Goal: Information Seeking & Learning: Learn about a topic

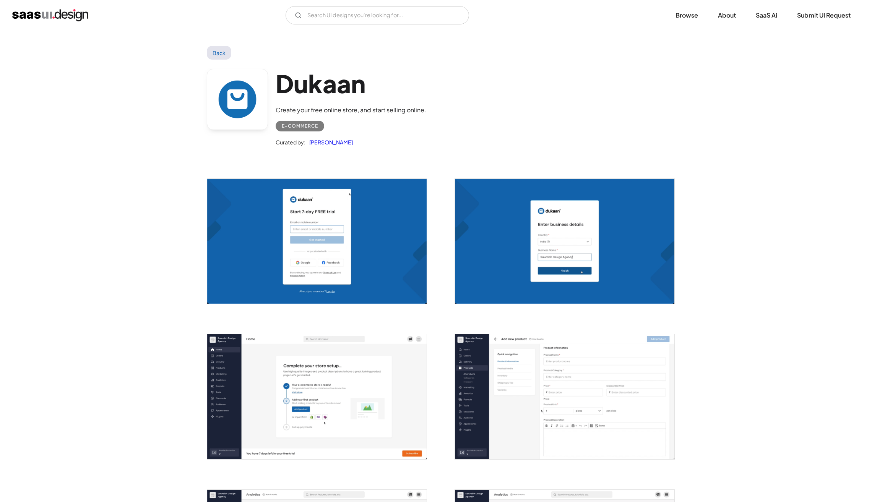
scroll to position [301, 0]
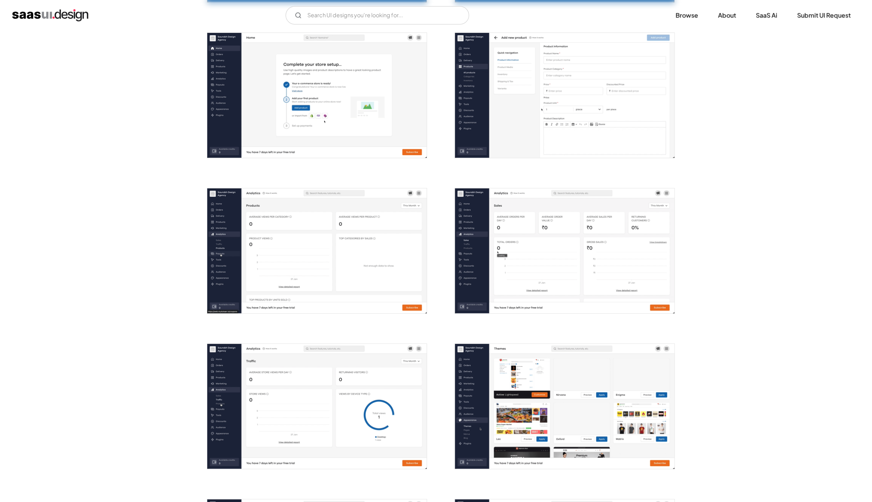
drag, startPoint x: 870, startPoint y: 135, endPoint x: 869, endPoint y: 129, distance: 5.8
click at [871, 137] on div "Back Dukaan Create your free online store, and start selling online. E-commerce…" at bounding box center [436, 501] width 872 height 1544
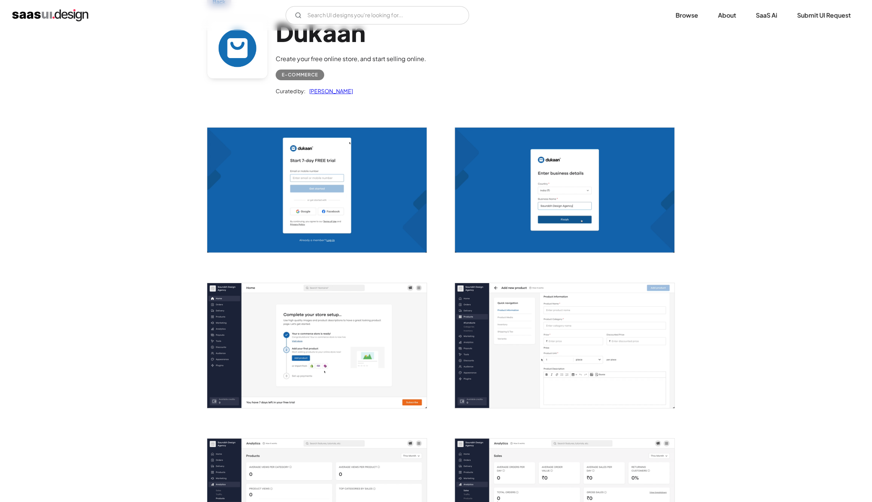
scroll to position [0, 0]
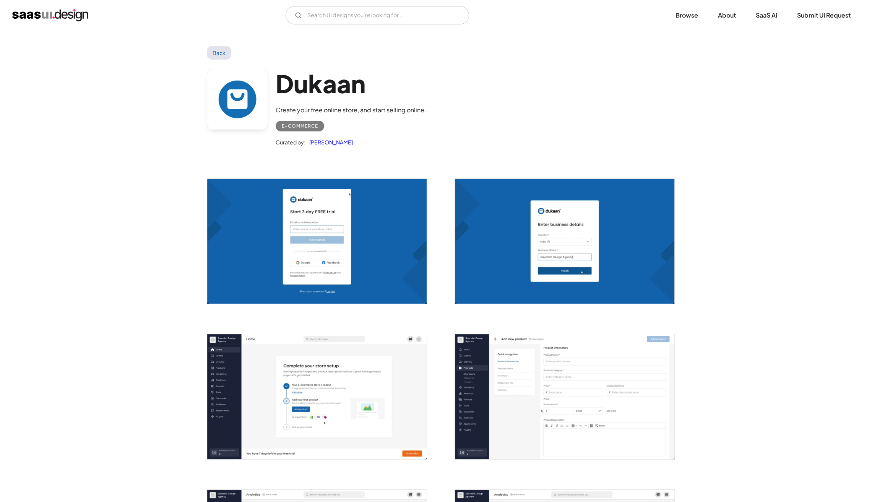
click at [220, 51] on link "Back" at bounding box center [219, 53] width 25 height 14
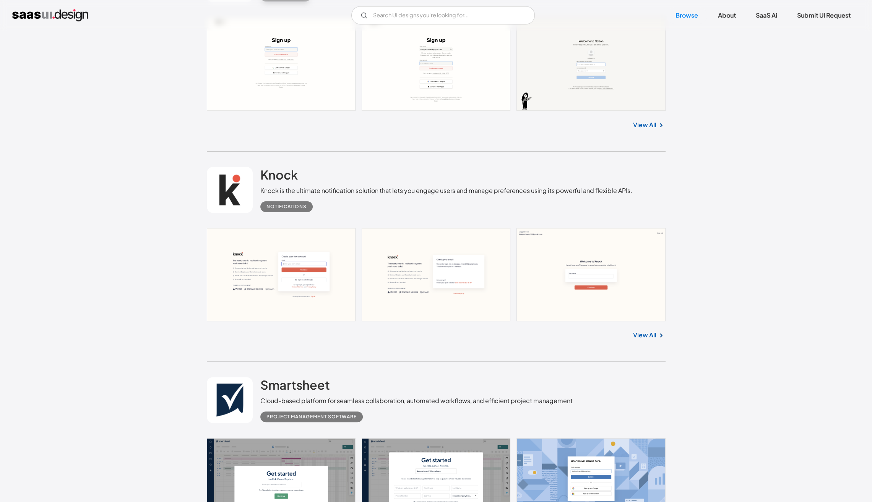
scroll to position [4646, 0]
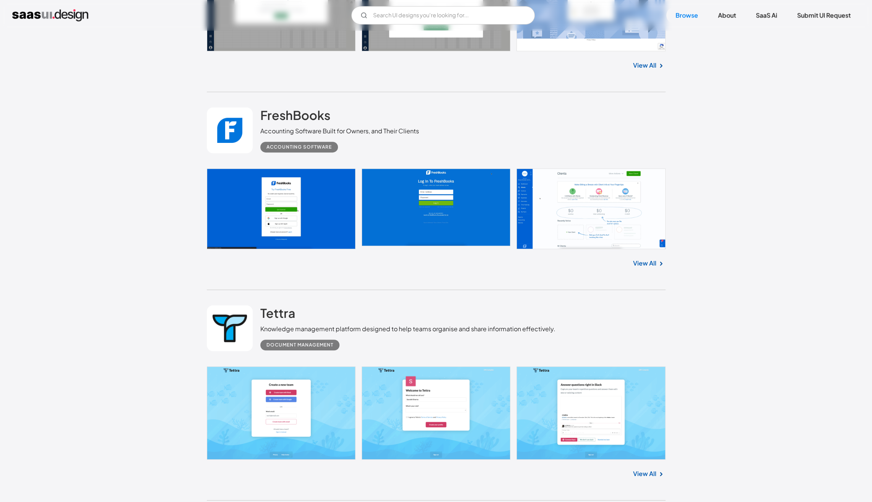
scroll to position [5117, 0]
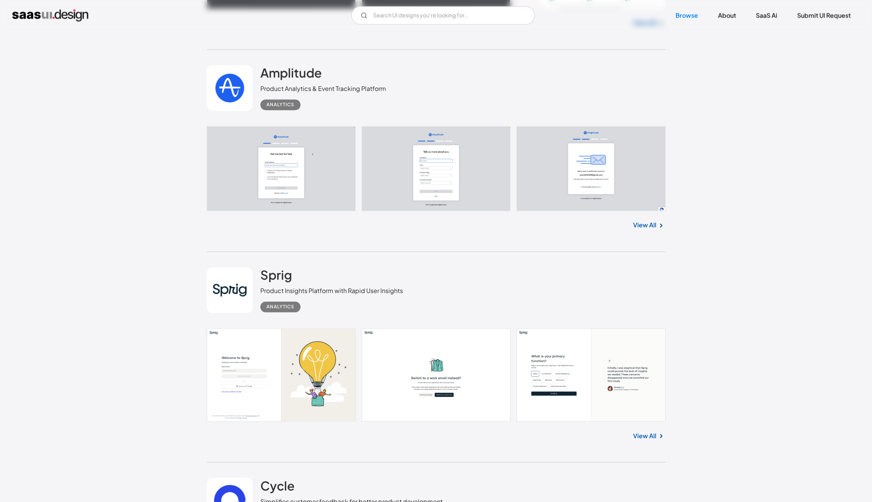
scroll to position [6216, 0]
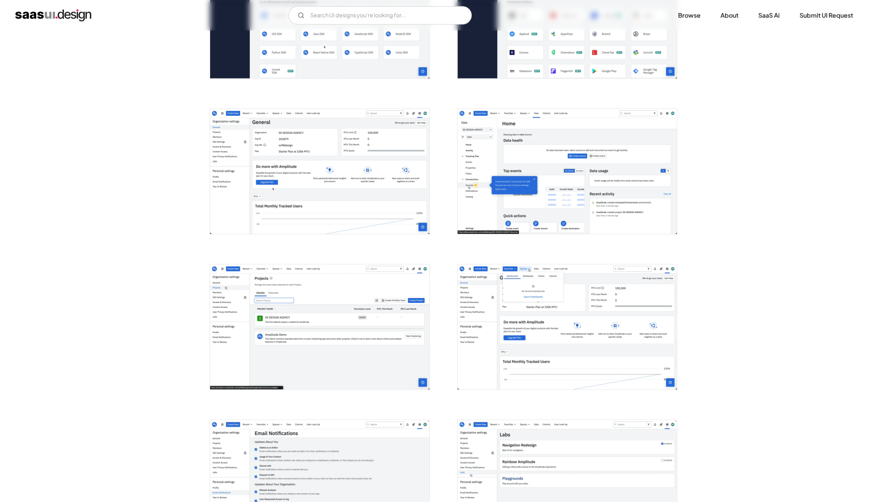
scroll to position [694, 0]
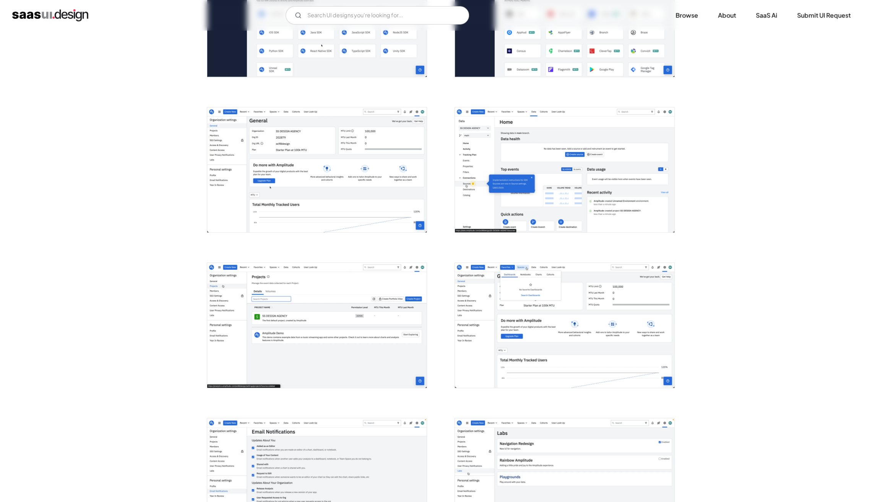
click at [376, 185] on img "open lightbox" at bounding box center [316, 169] width 219 height 125
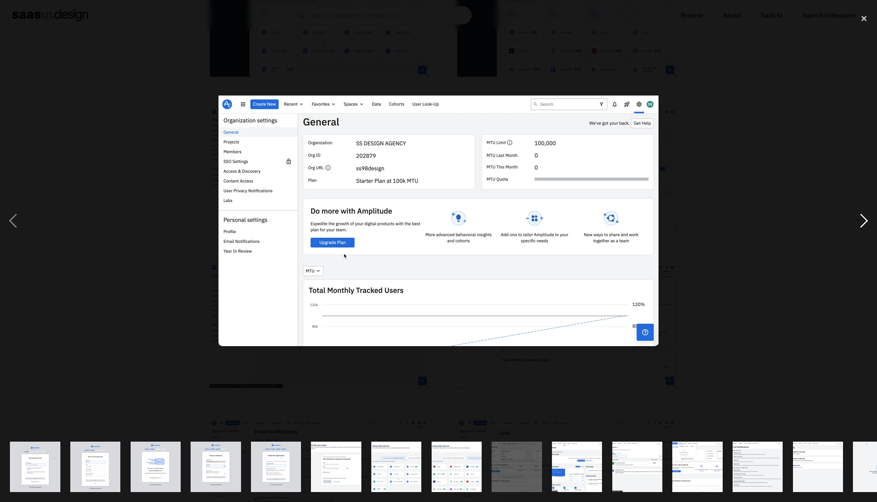
click at [858, 221] on div "next image" at bounding box center [864, 221] width 26 height 422
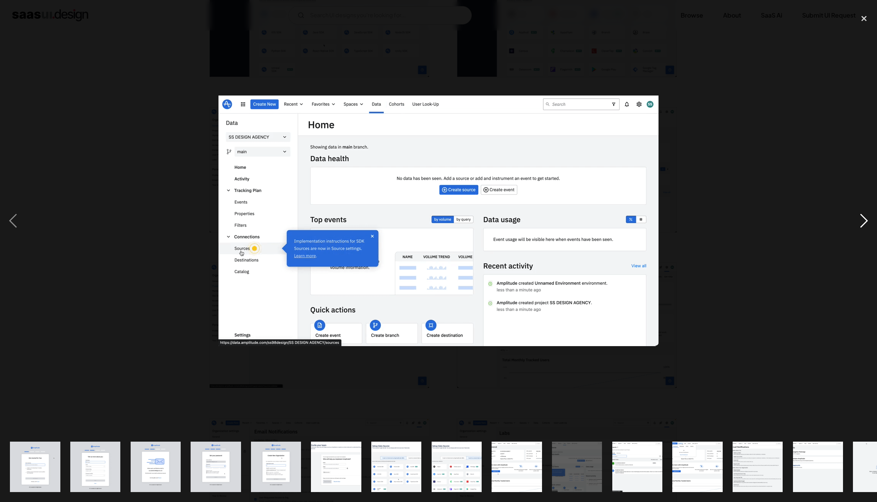
click at [858, 221] on div "next image" at bounding box center [864, 221] width 26 height 422
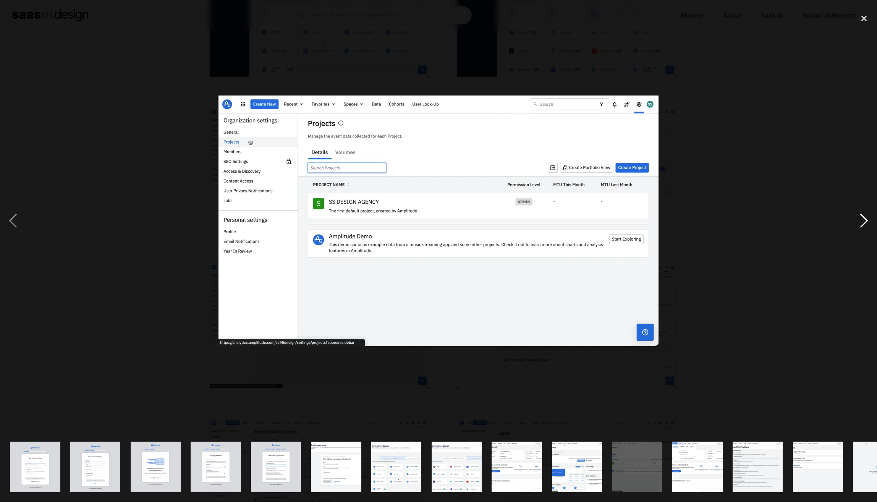
click at [858, 221] on div "next image" at bounding box center [864, 221] width 26 height 422
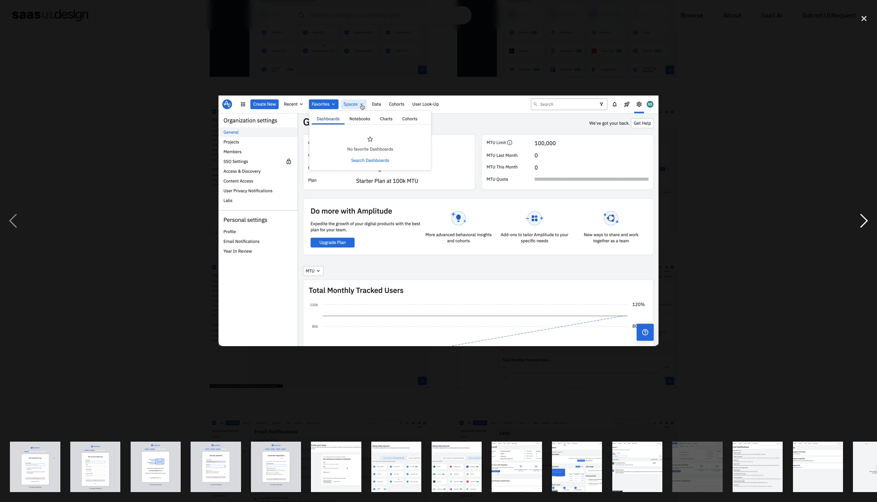
click at [858, 221] on div "next image" at bounding box center [864, 221] width 26 height 422
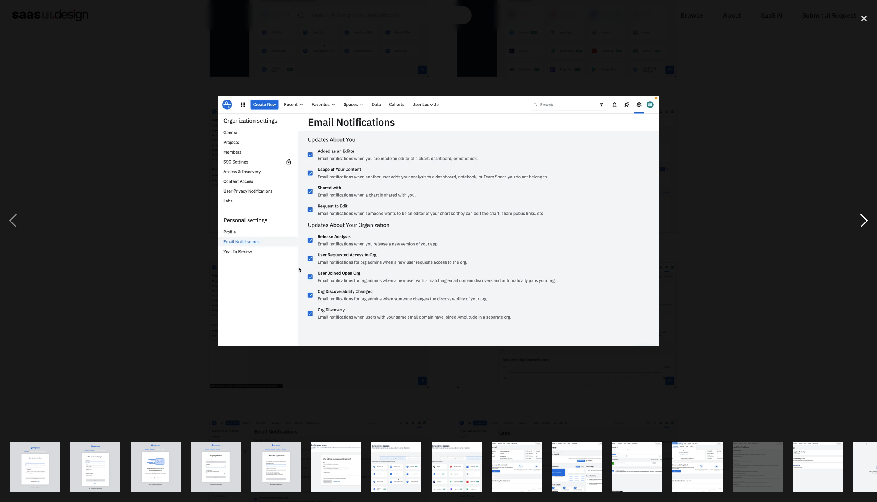
click at [858, 221] on div "next image" at bounding box center [864, 221] width 26 height 422
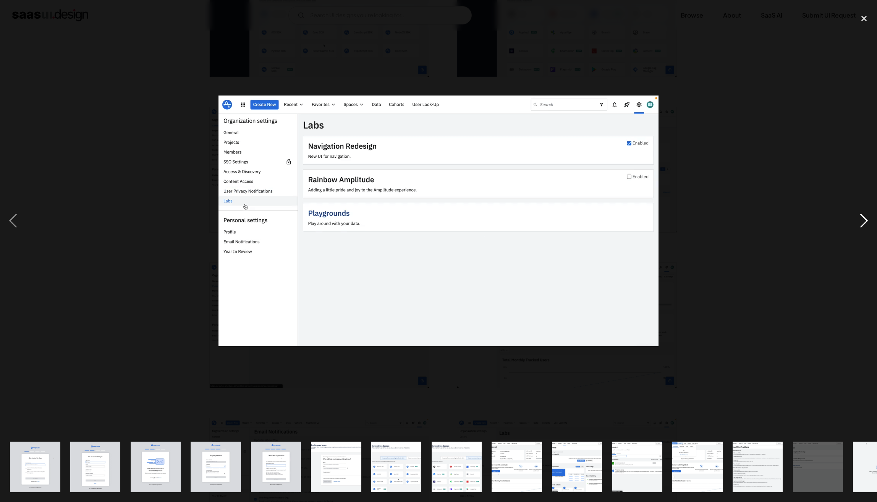
click at [858, 221] on div "next image" at bounding box center [864, 221] width 26 height 422
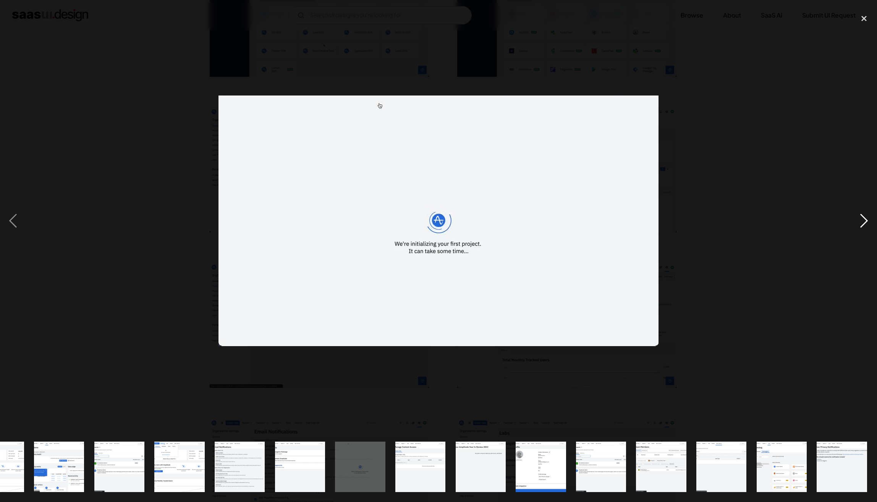
scroll to position [0, 519]
click at [858, 222] on div "next image" at bounding box center [864, 221] width 26 height 422
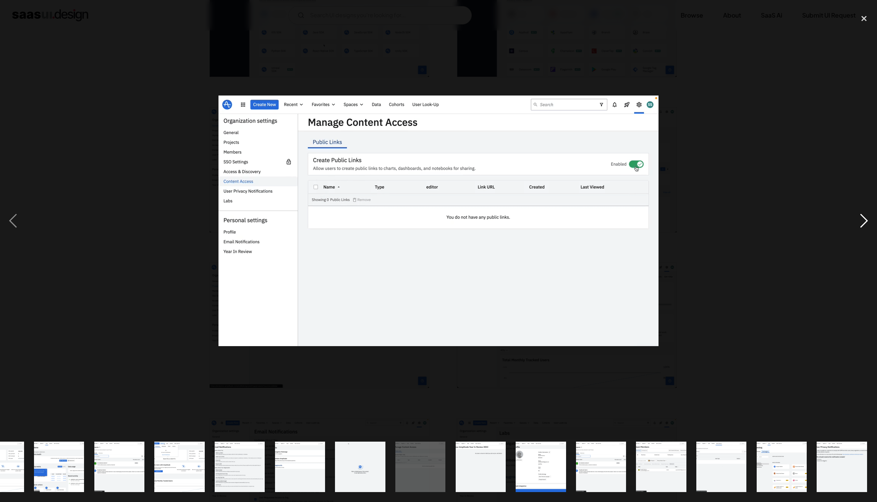
click at [858, 221] on div "next image" at bounding box center [864, 221] width 26 height 422
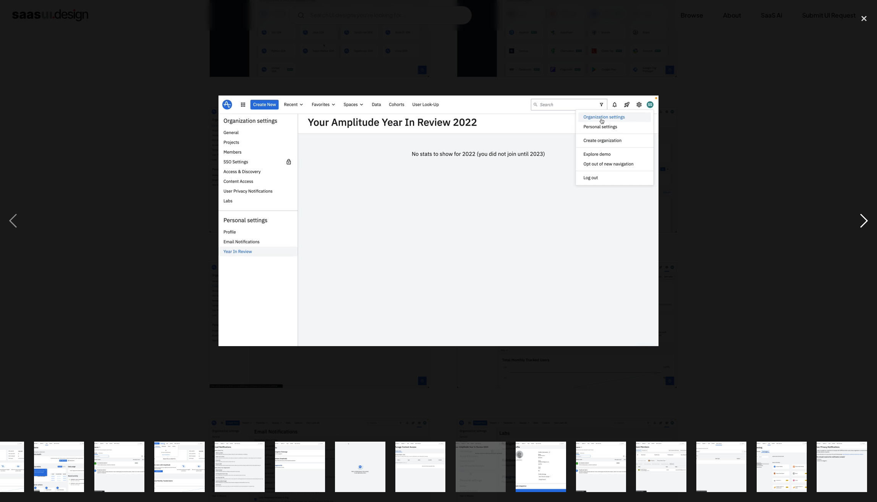
click at [858, 221] on div "next image" at bounding box center [864, 221] width 26 height 422
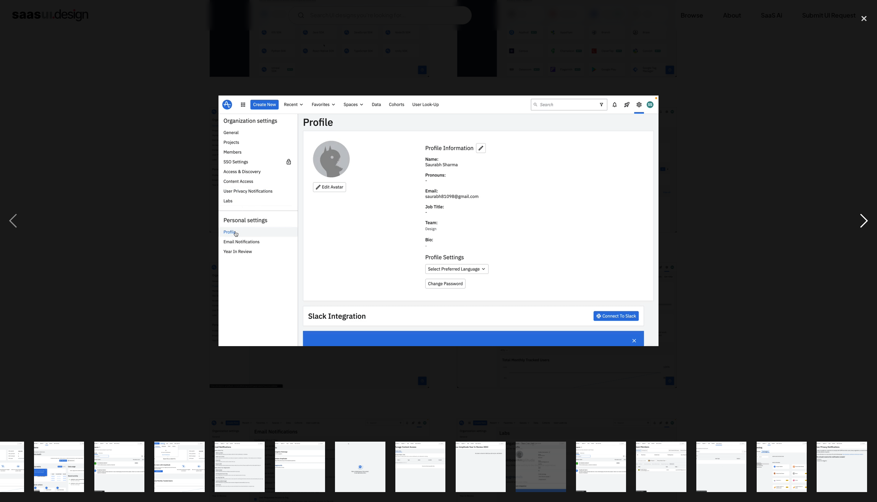
click at [858, 221] on div "next image" at bounding box center [864, 221] width 26 height 422
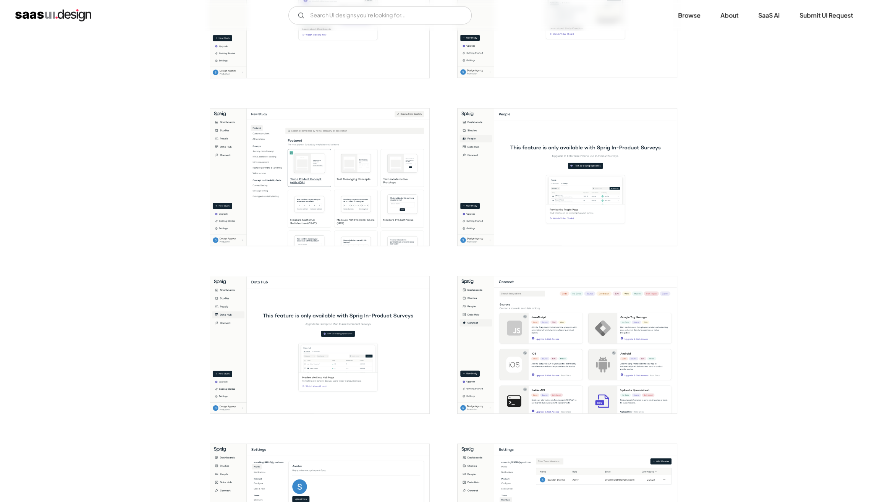
scroll to position [749, 0]
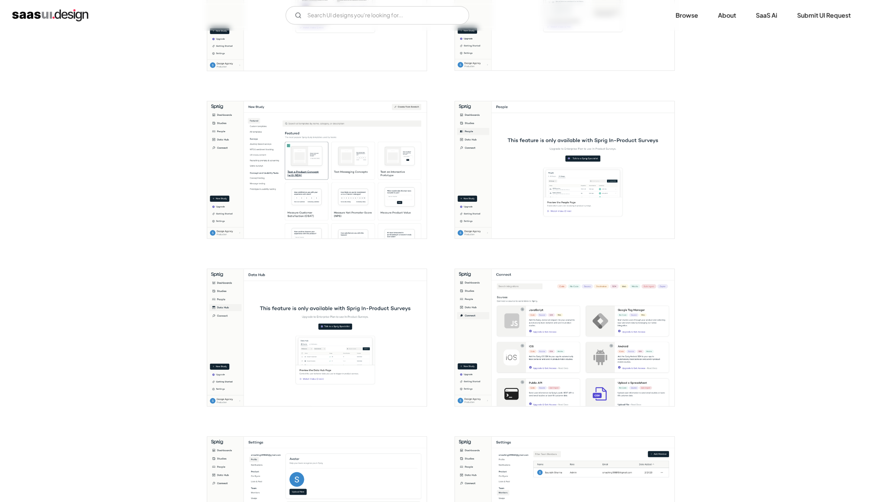
click at [292, 206] on img "open lightbox" at bounding box center [316, 169] width 219 height 137
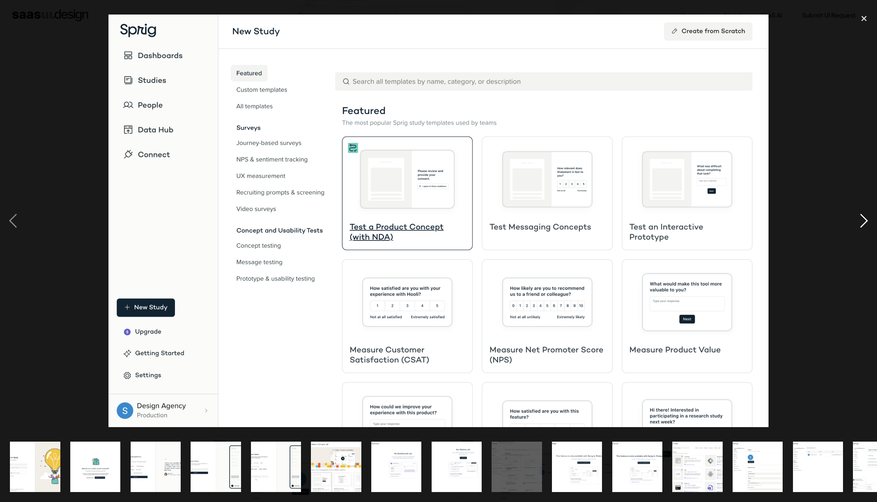
click at [863, 223] on div "next image" at bounding box center [864, 221] width 26 height 422
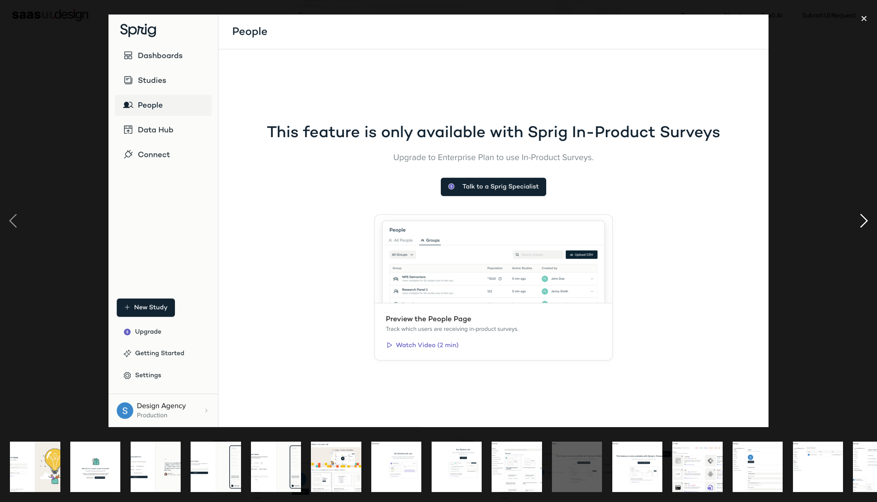
click at [862, 232] on div "next image" at bounding box center [864, 221] width 26 height 422
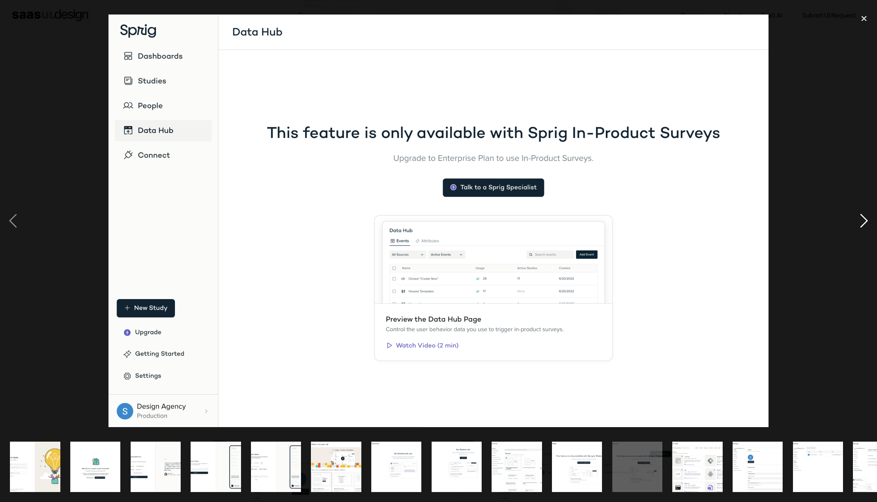
click at [862, 231] on div "next image" at bounding box center [864, 221] width 26 height 422
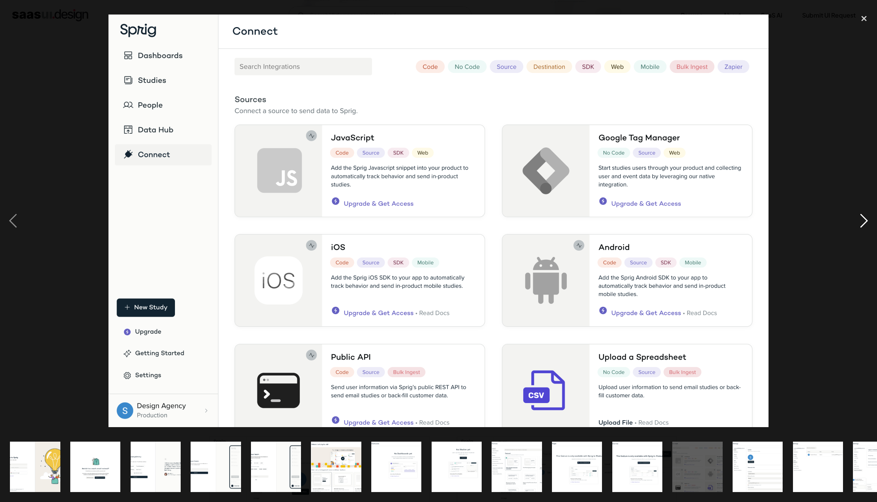
click at [862, 228] on div "next image" at bounding box center [864, 221] width 26 height 422
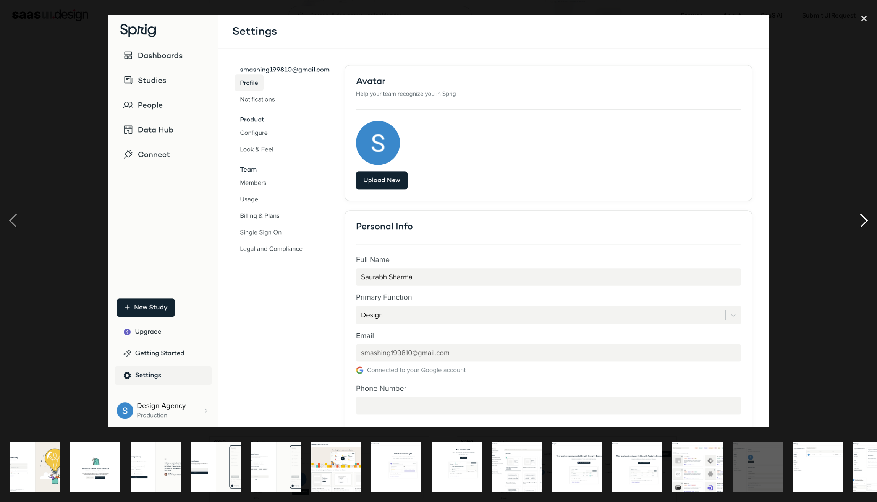
click at [862, 229] on div "next image" at bounding box center [864, 221] width 26 height 422
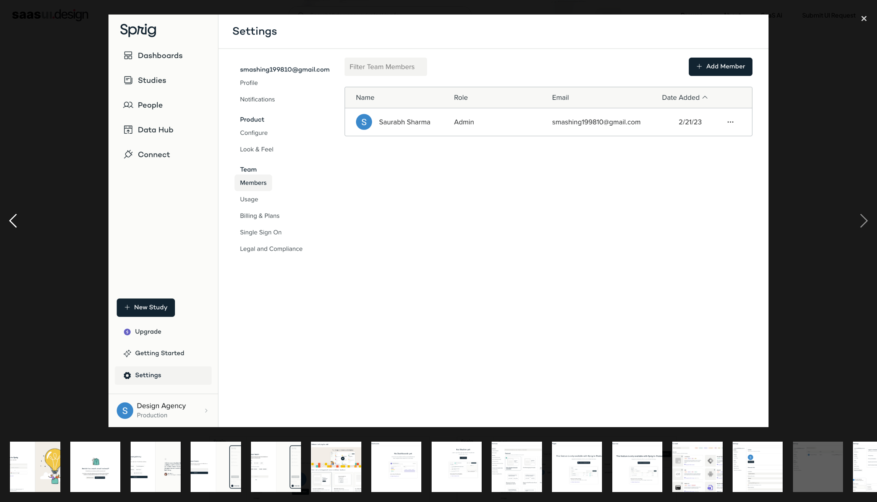
click at [8, 219] on div "previous image" at bounding box center [13, 221] width 26 height 422
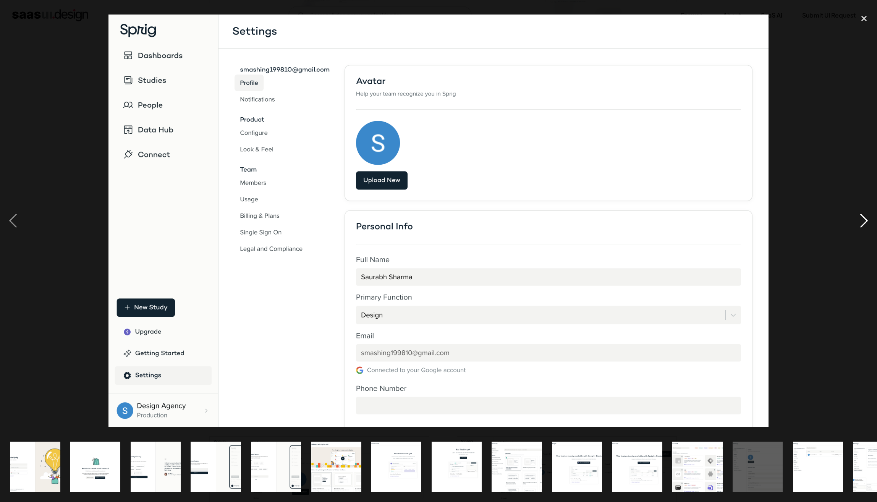
click at [861, 219] on div "next image" at bounding box center [864, 221] width 26 height 422
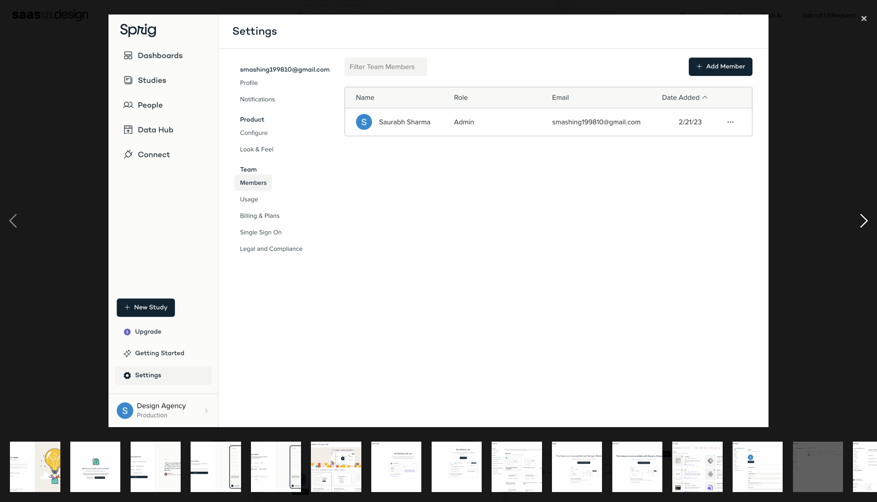
drag, startPoint x: 861, startPoint y: 213, endPoint x: 861, endPoint y: 228, distance: 15.3
click at [861, 212] on div "next image" at bounding box center [864, 221] width 26 height 422
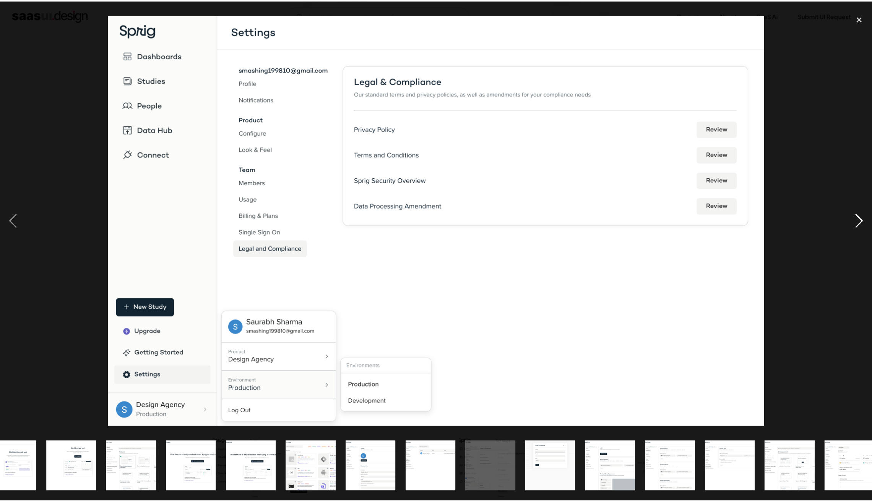
scroll to position [0, 398]
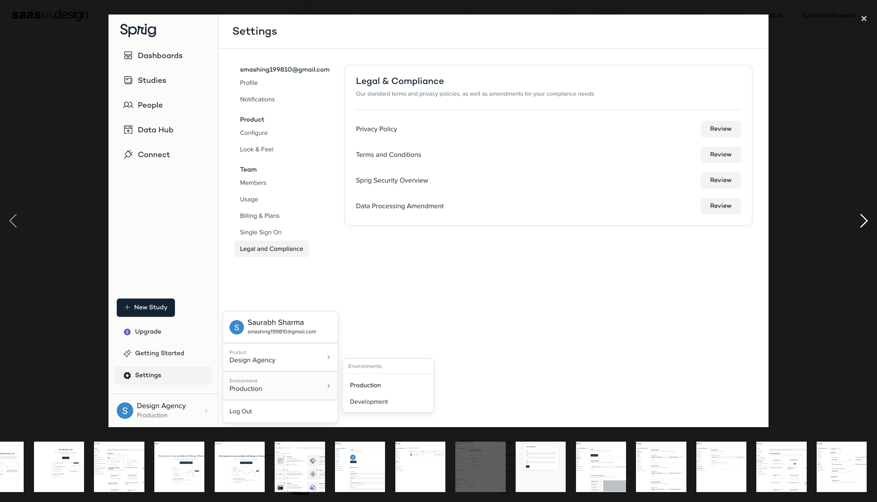
drag, startPoint x: 862, startPoint y: 221, endPoint x: 864, endPoint y: 234, distance: 13.6
click at [864, 225] on div "next image" at bounding box center [864, 221] width 26 height 422
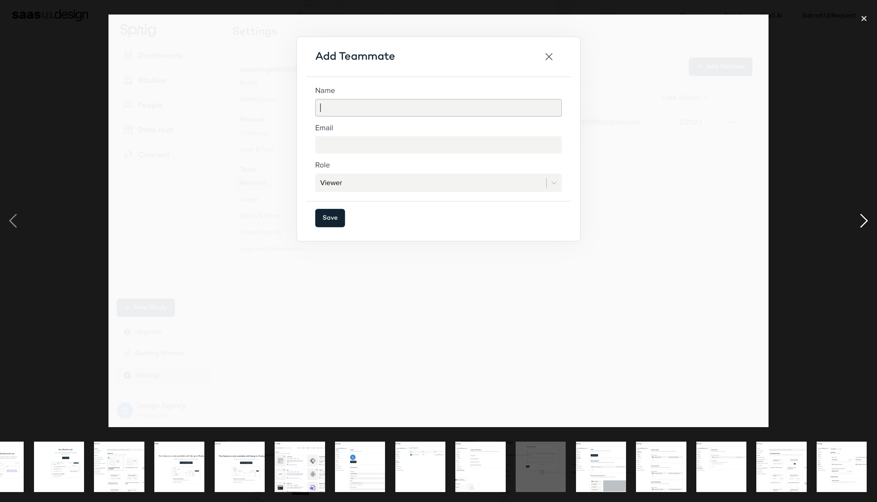
click at [862, 232] on div "next image" at bounding box center [864, 221] width 26 height 422
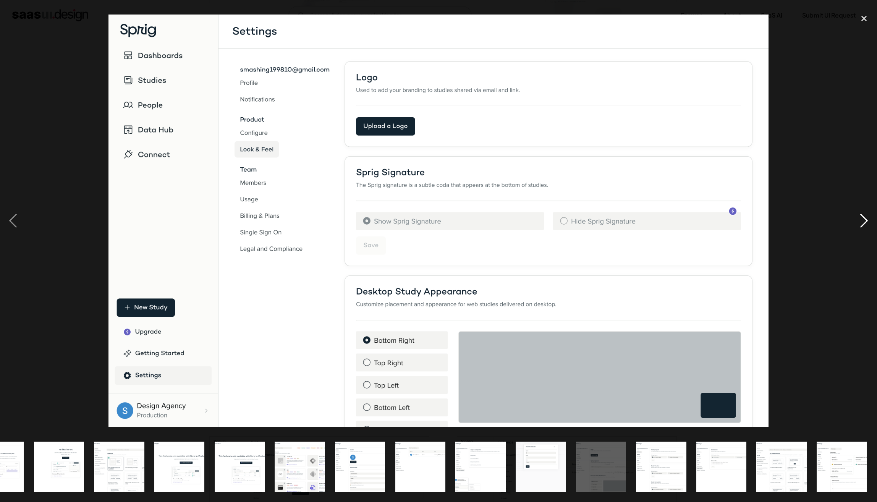
click at [859, 224] on div "next image" at bounding box center [864, 221] width 26 height 422
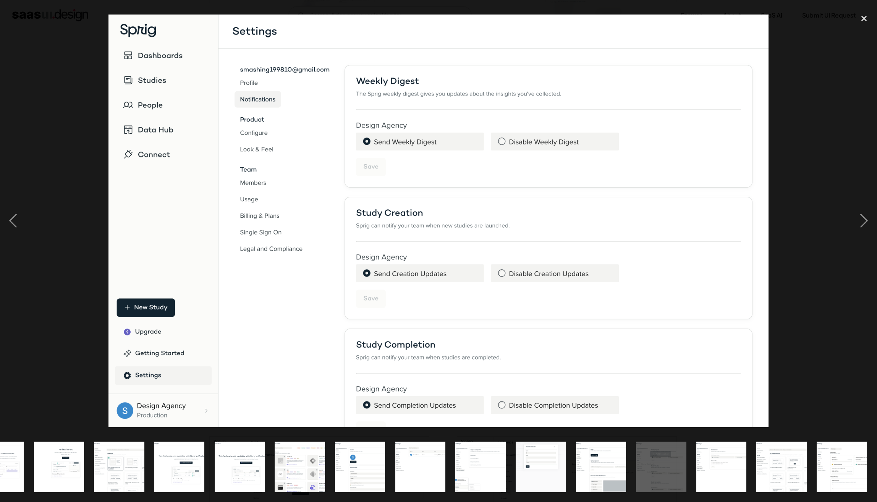
click at [840, 198] on div at bounding box center [438, 221] width 877 height 422
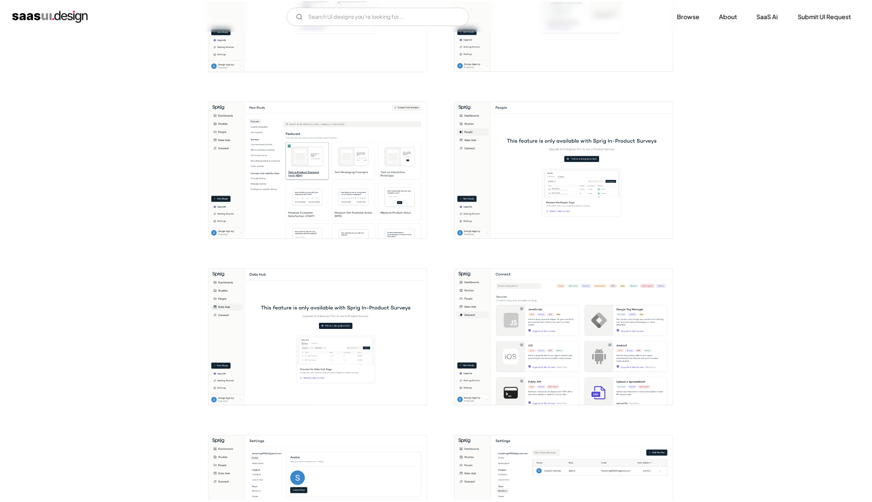
scroll to position [0, 0]
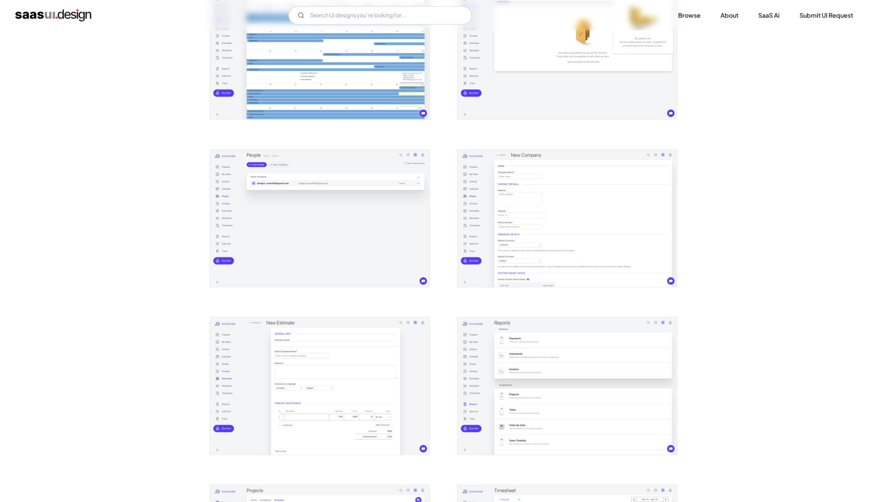
scroll to position [869, 0]
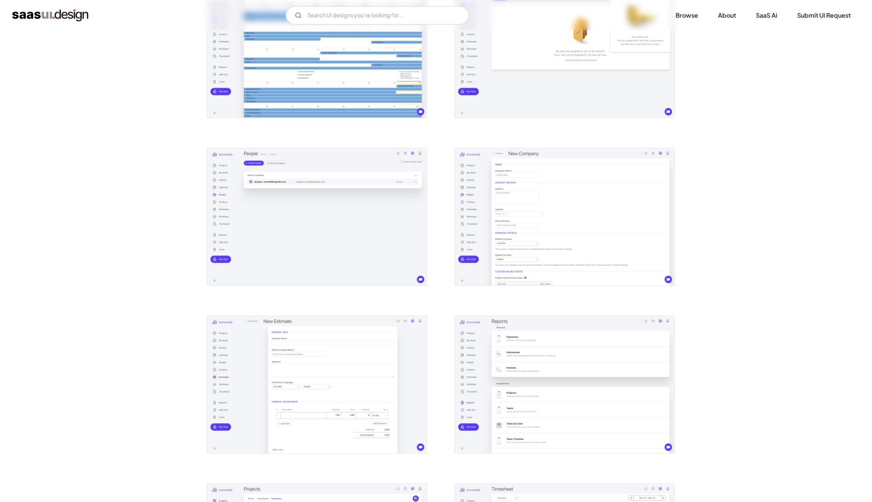
click at [588, 202] on img "open lightbox" at bounding box center [564, 216] width 219 height 137
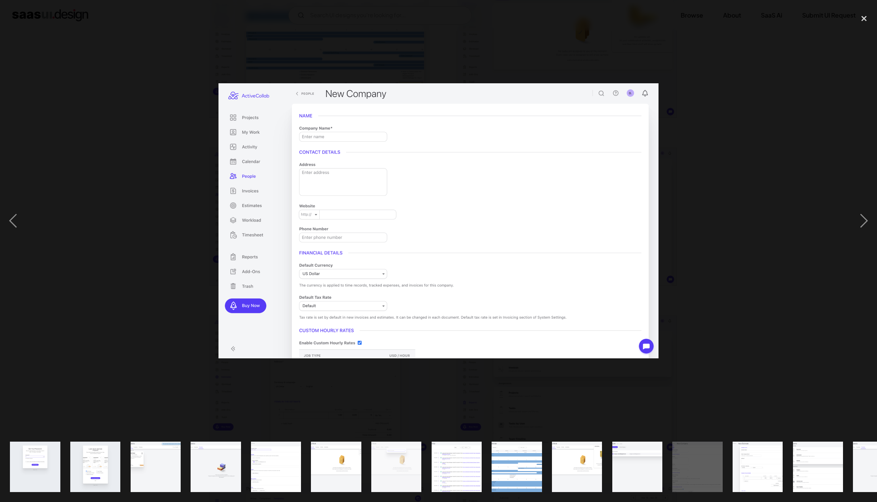
click at [72, 186] on div at bounding box center [438, 221] width 877 height 422
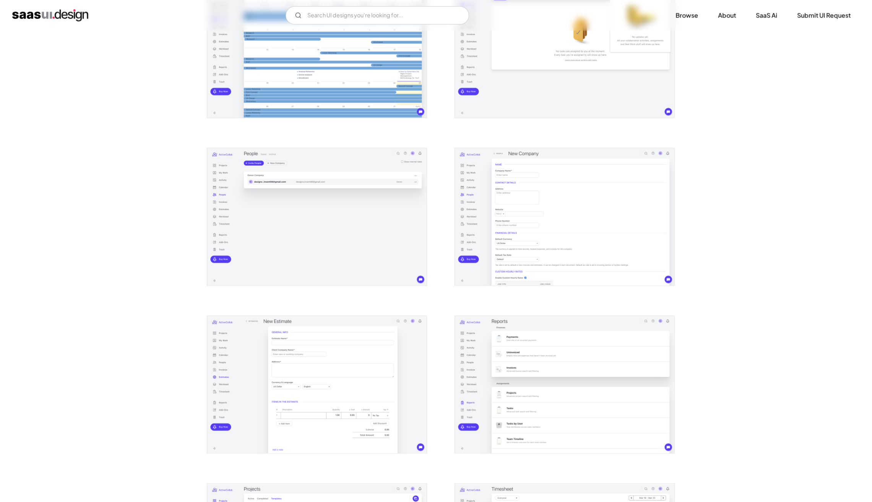
click at [383, 397] on img "open lightbox" at bounding box center [316, 384] width 219 height 137
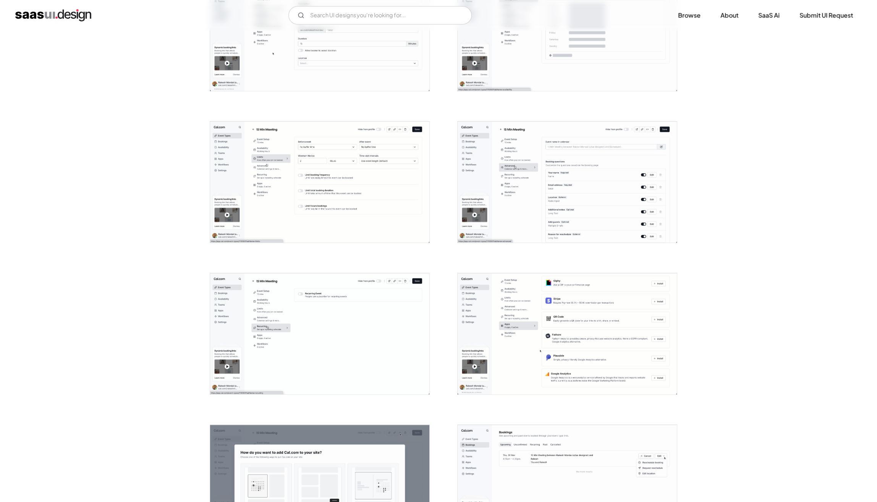
scroll to position [523, 0]
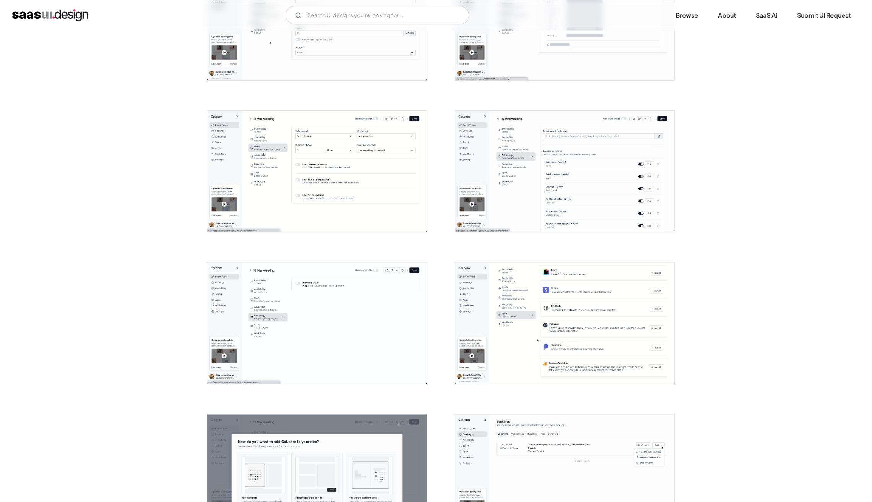
click at [311, 214] on img "open lightbox" at bounding box center [316, 171] width 219 height 121
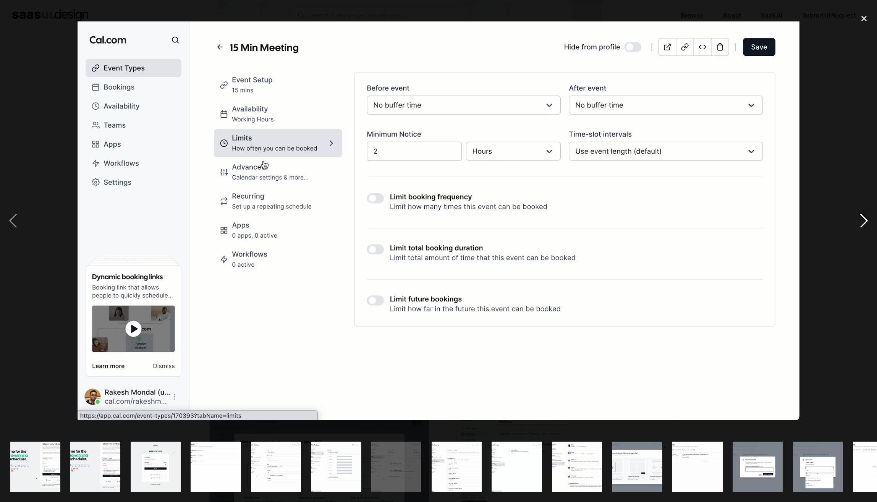
click at [860, 219] on div "next image" at bounding box center [864, 221] width 26 height 422
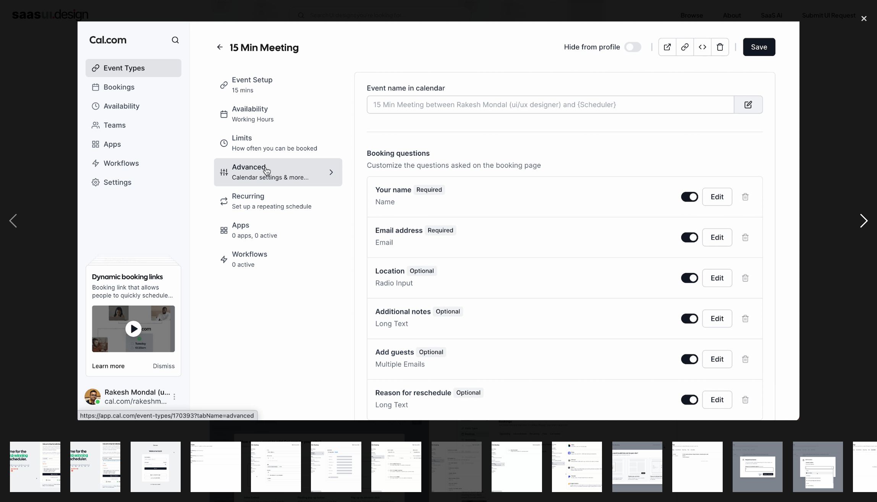
click at [860, 219] on div "next image" at bounding box center [864, 221] width 26 height 422
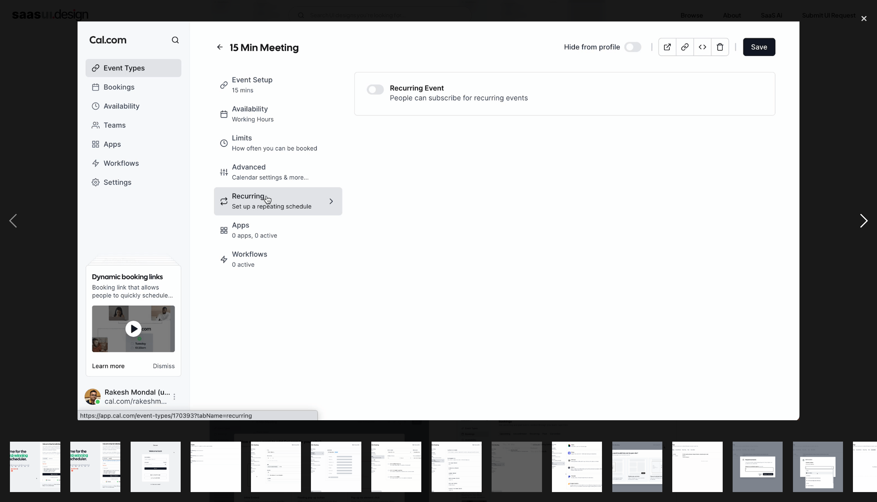
click at [860, 219] on div "next image" at bounding box center [864, 221] width 26 height 422
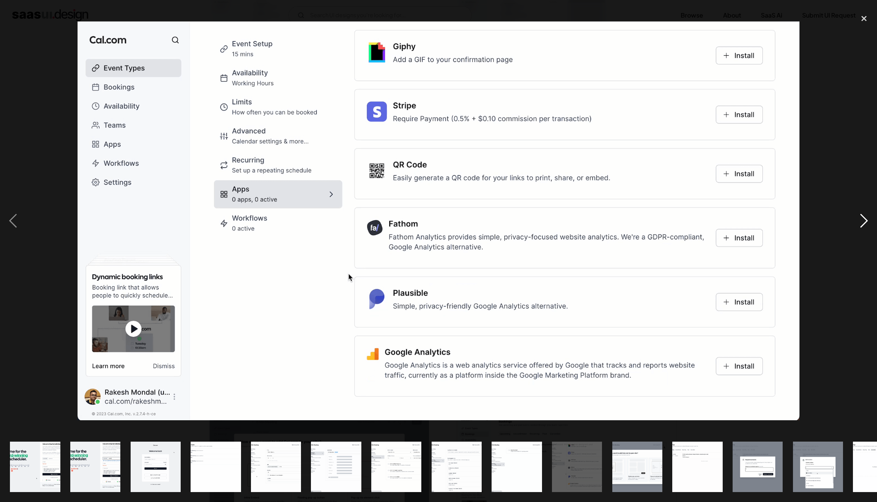
click at [860, 218] on div "next image" at bounding box center [864, 221] width 26 height 422
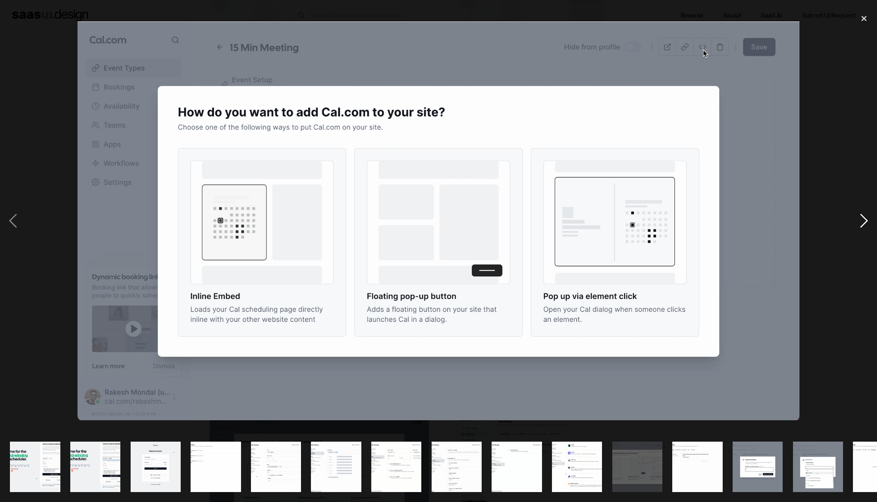
click at [860, 218] on div "next image" at bounding box center [864, 221] width 26 height 422
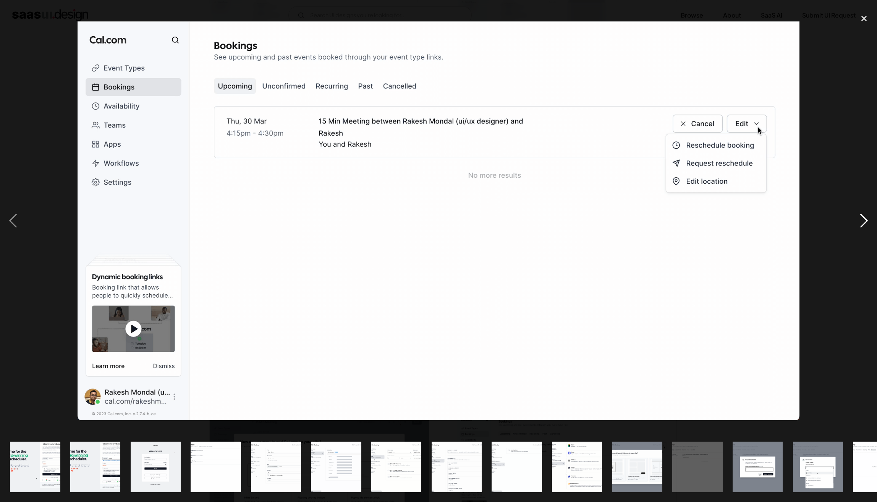
click at [860, 218] on div "next image" at bounding box center [864, 221] width 26 height 422
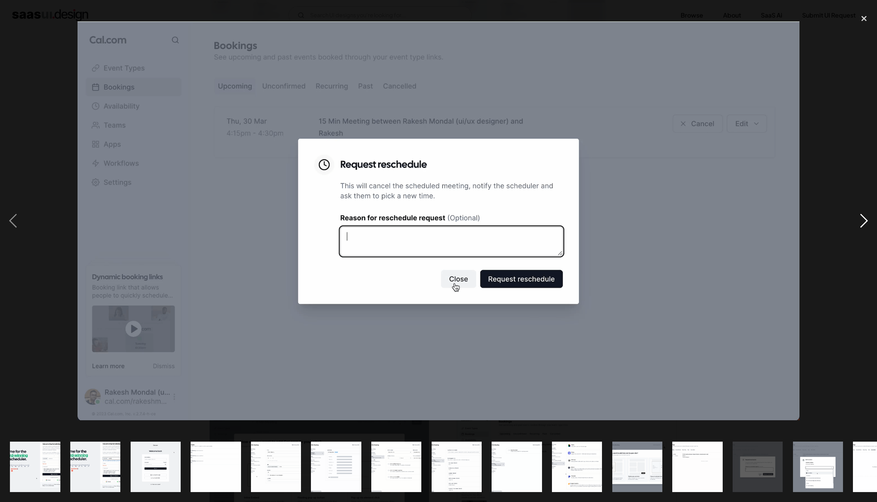
click at [860, 217] on div "next image" at bounding box center [864, 221] width 26 height 422
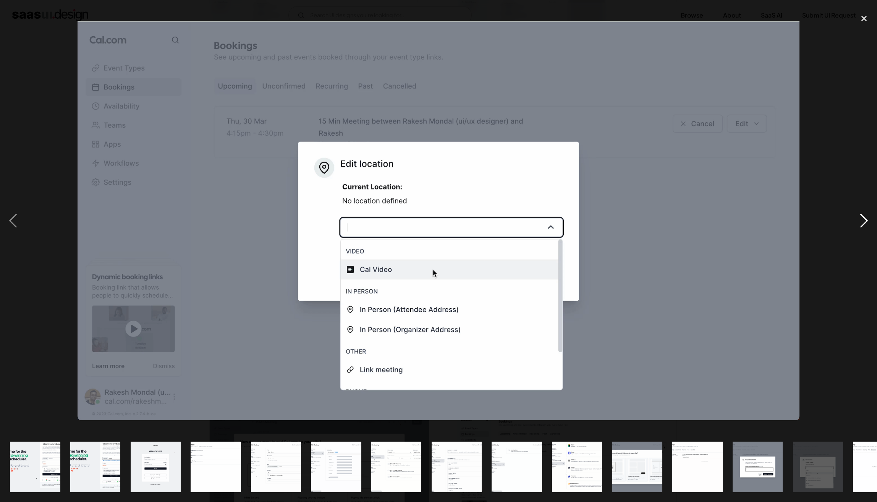
click at [859, 216] on div "next image" at bounding box center [864, 221] width 26 height 422
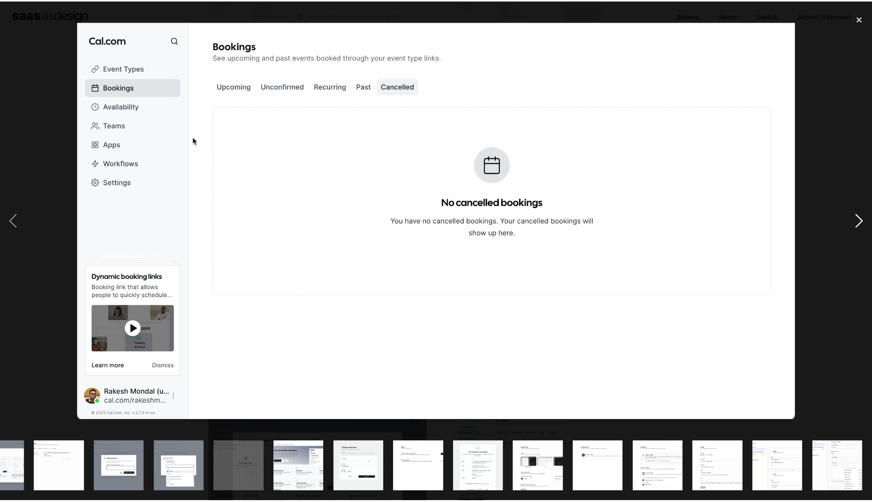
scroll to position [0, 639]
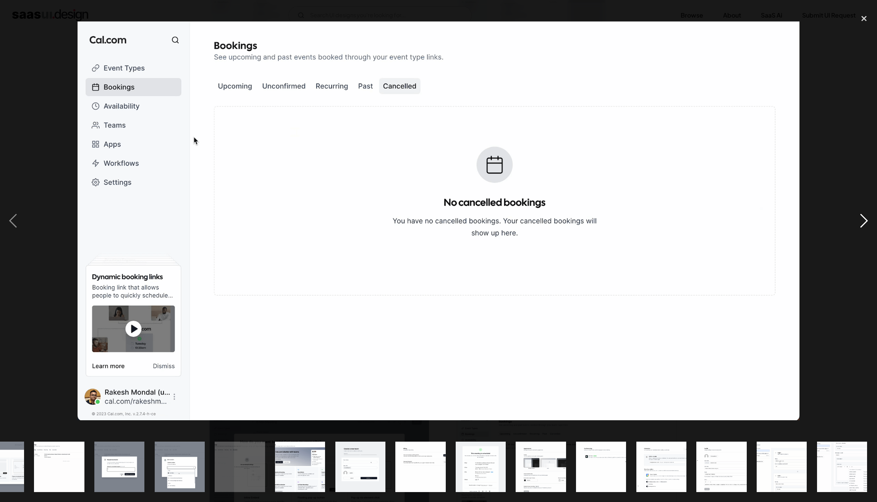
click at [858, 215] on div "next image" at bounding box center [864, 221] width 26 height 422
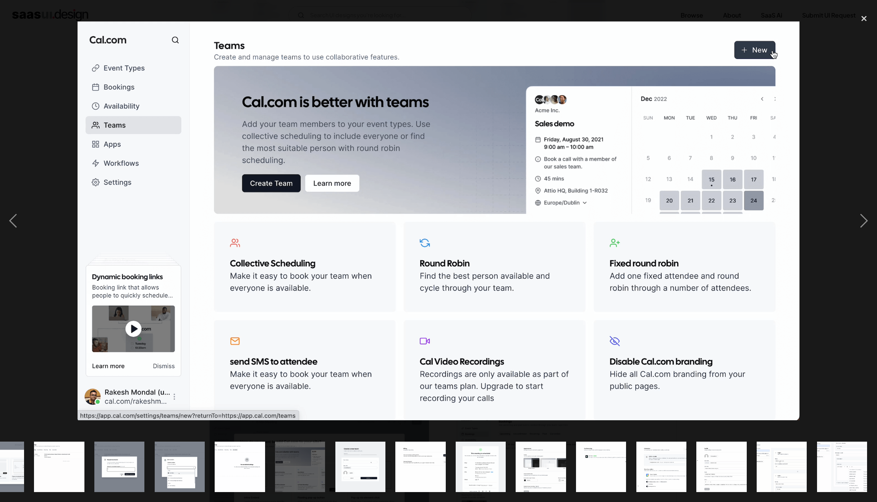
click at [820, 185] on div at bounding box center [438, 221] width 877 height 422
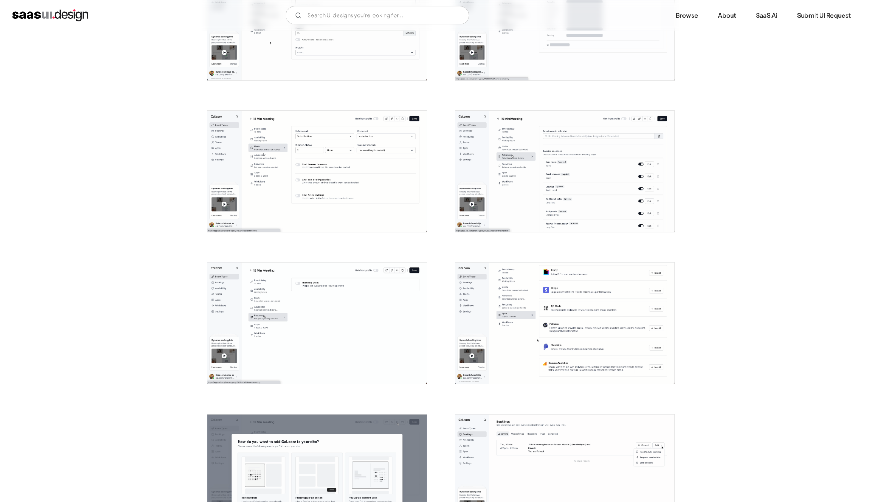
scroll to position [0, 0]
